Goal: Download file/media

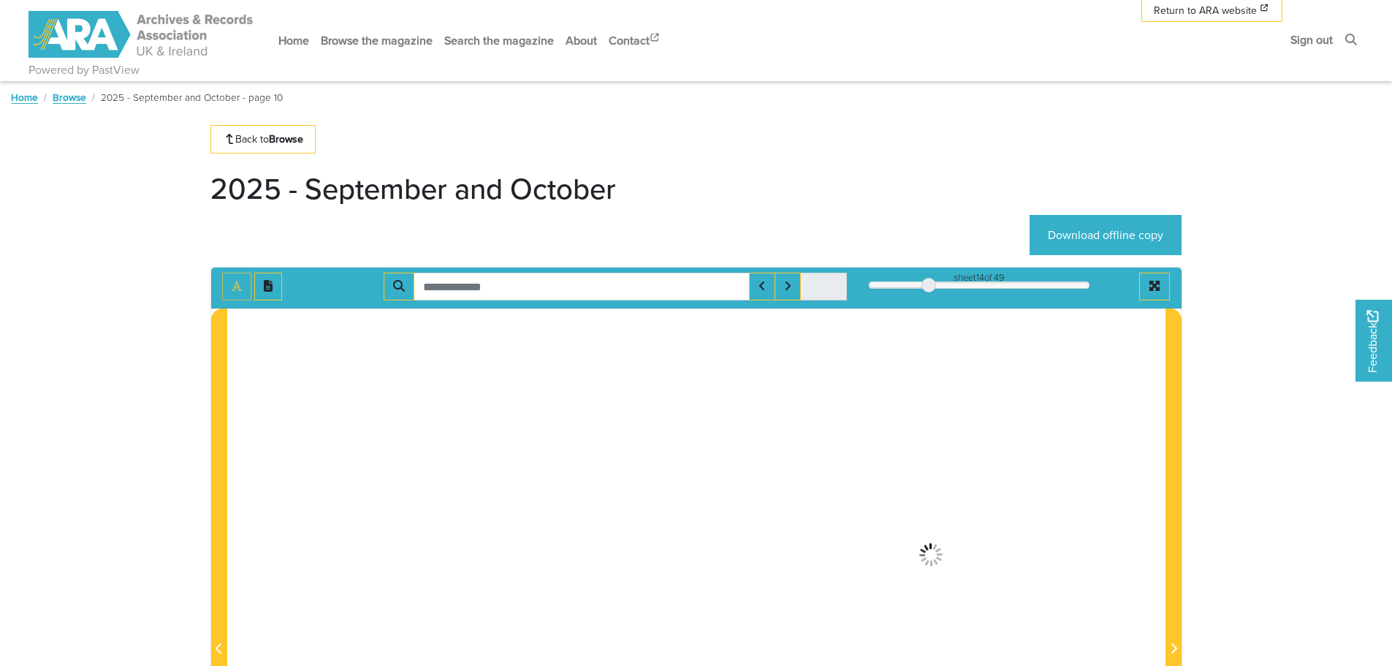
scroll to position [132, 0]
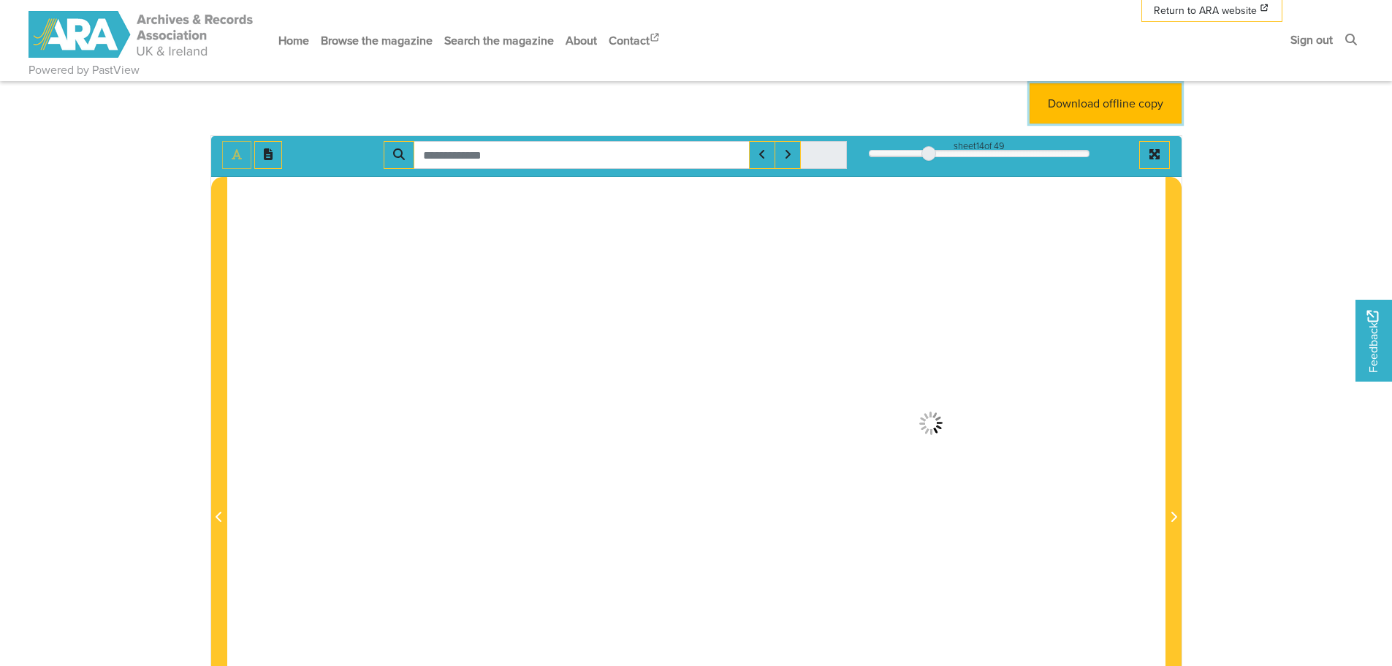
click at [1106, 104] on link "Download offline copy" at bounding box center [1106, 103] width 152 height 40
drag, startPoint x: 930, startPoint y: 152, endPoint x: 1033, endPoint y: 151, distance: 103.8
click at [1028, 151] on div at bounding box center [1020, 153] width 15 height 15
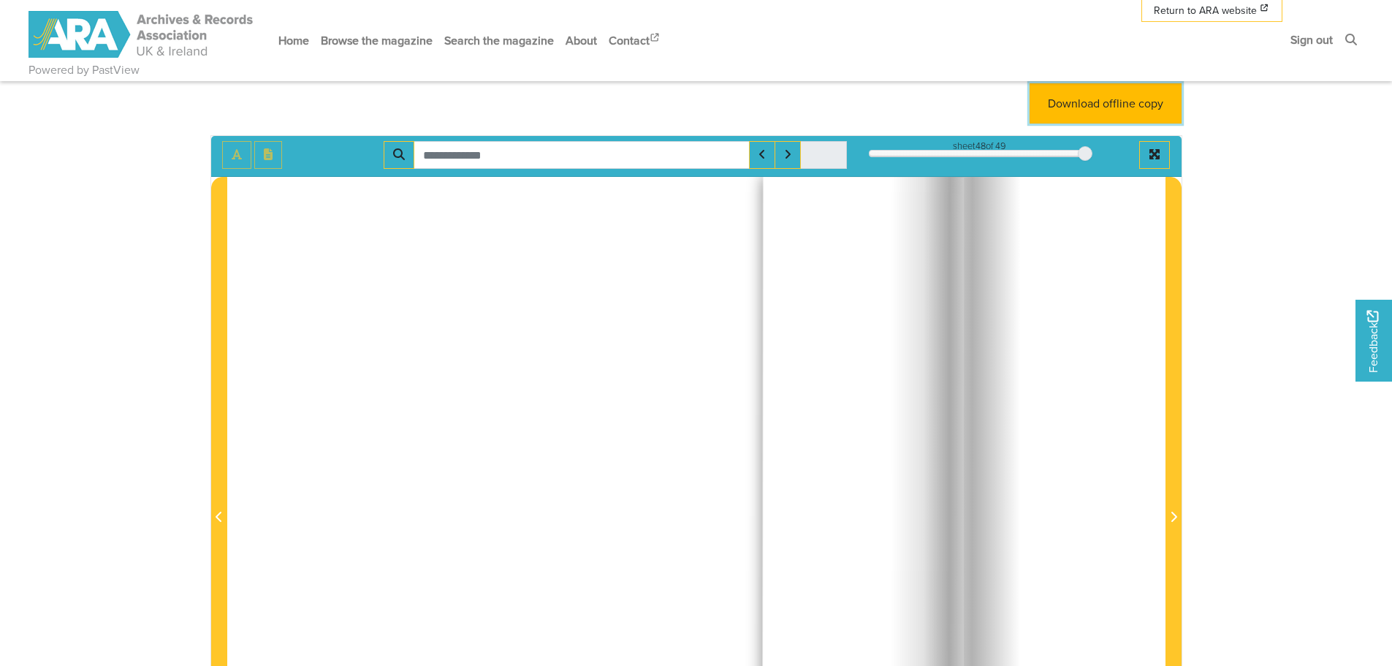
drag, startPoint x: 1033, startPoint y: 151, endPoint x: 1085, endPoint y: 154, distance: 51.2
click at [1085, 154] on div at bounding box center [1085, 153] width 15 height 15
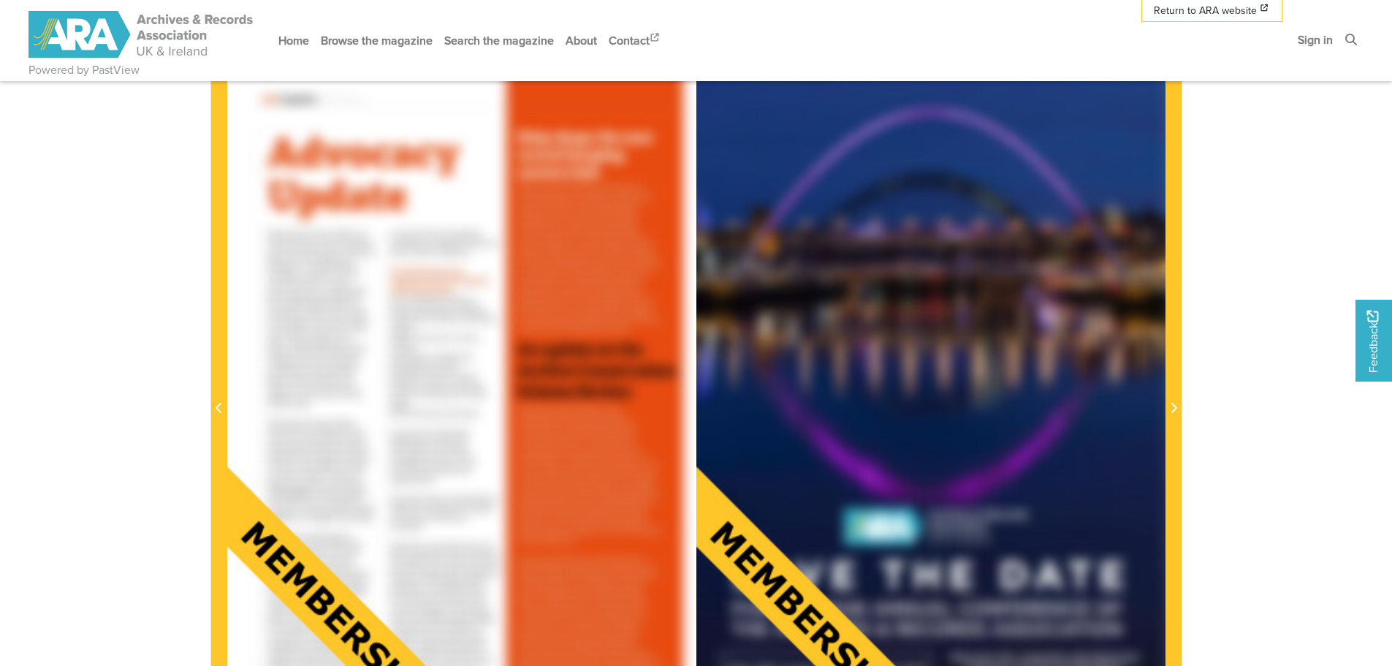
scroll to position [73, 0]
